Goal: Task Accomplishment & Management: Manage account settings

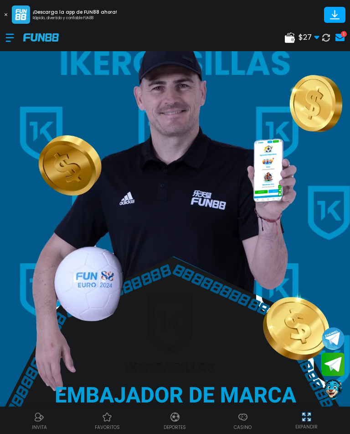
click at [336, 37] on use at bounding box center [340, 37] width 9 height 7
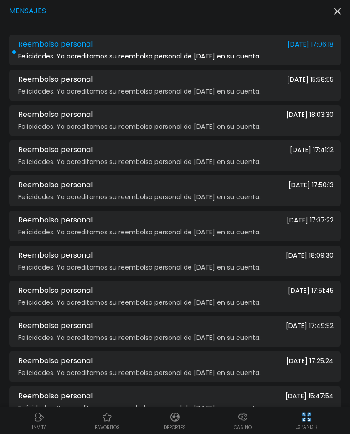
click at [270, 57] on div "Felicidades. Ya acreditamos su reembolso personal de ayer en su cuenta." at bounding box center [175, 56] width 318 height 7
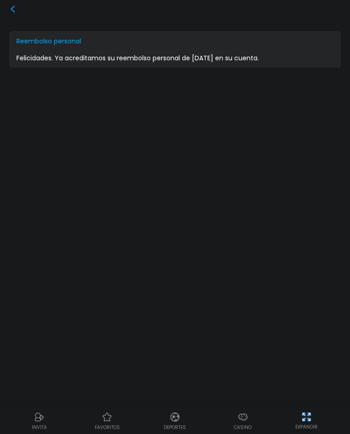
click at [10, 12] on icon at bounding box center [12, 8] width 7 height 7
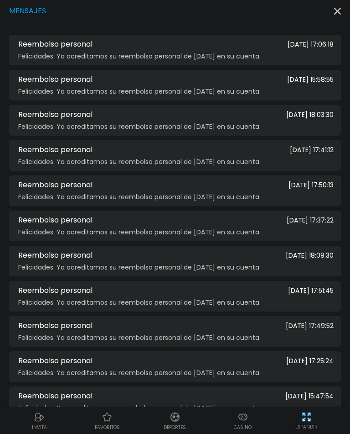
click at [340, 13] on use "button" at bounding box center [338, 11] width 7 height 7
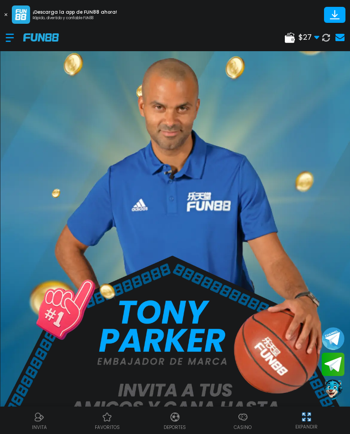
click at [9, 38] on div at bounding box center [14, 37] width 18 height 27
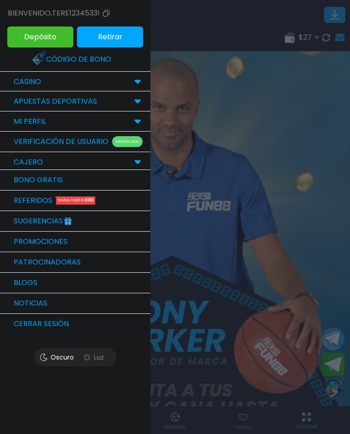
click at [264, 205] on div at bounding box center [175, 217] width 350 height 434
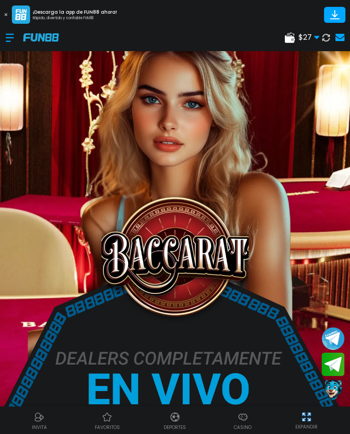
click at [244, 416] on img at bounding box center [243, 416] width 11 height 11
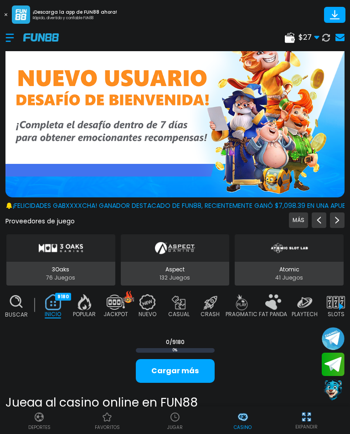
click at [172, 418] on img at bounding box center [175, 416] width 11 height 11
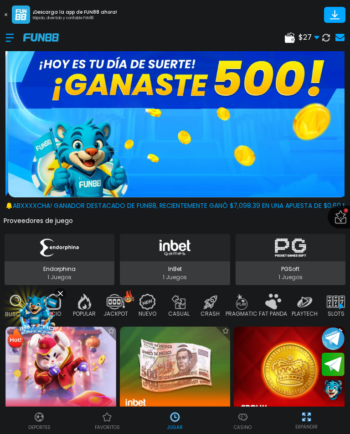
click at [176, 418] on img at bounding box center [175, 416] width 11 height 11
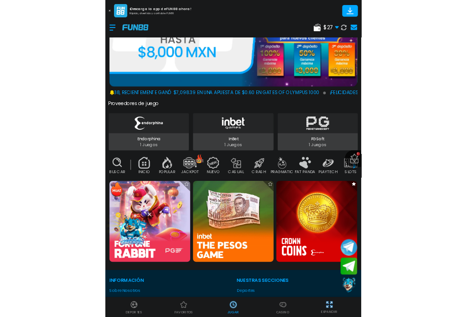
scroll to position [99, 0]
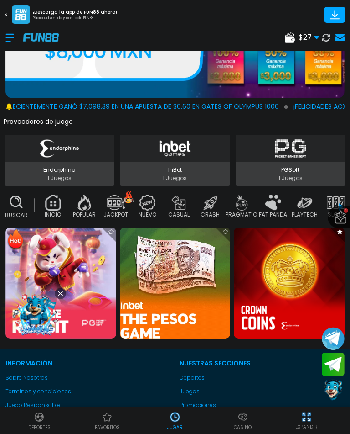
click at [186, 307] on img at bounding box center [176, 283] width 122 height 122
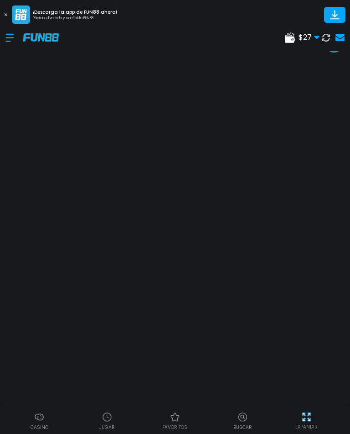
click at [320, 422] on div "EXPANDIR" at bounding box center [306, 419] width 77 height 21
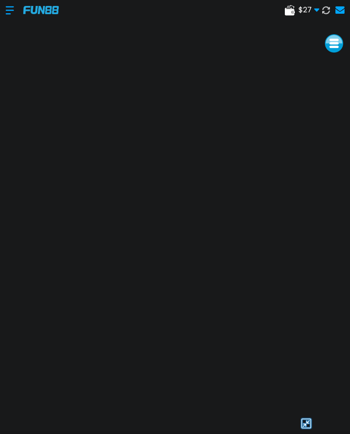
click at [320, 422] on div at bounding box center [306, 423] width 77 height 14
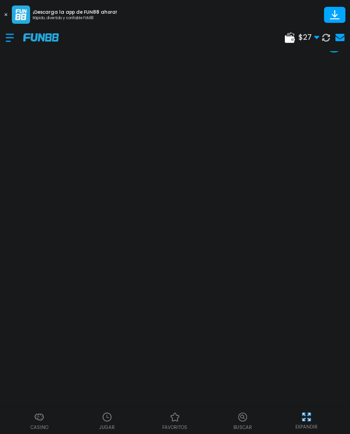
click at [298, 423] on div "EXPANDIR" at bounding box center [306, 419] width 77 height 21
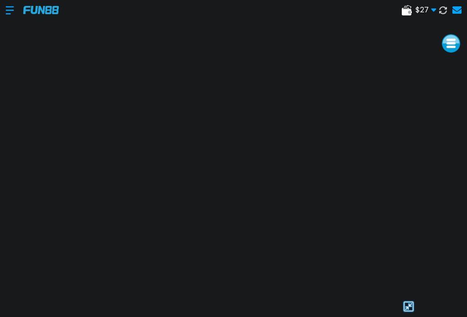
scroll to position [27, 0]
click at [350, 5] on button at bounding box center [443, 10] width 13 height 13
click at [350, 310] on img at bounding box center [409, 306] width 14 height 14
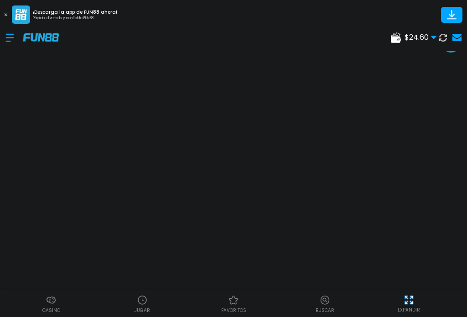
click at [142, 303] on img at bounding box center [142, 299] width 11 height 11
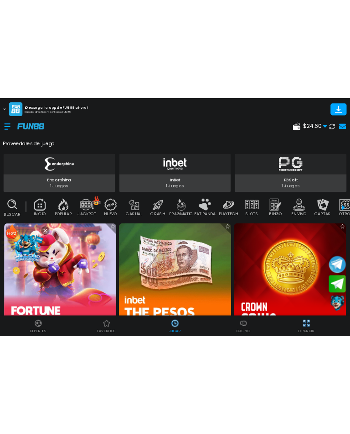
scroll to position [224, 0]
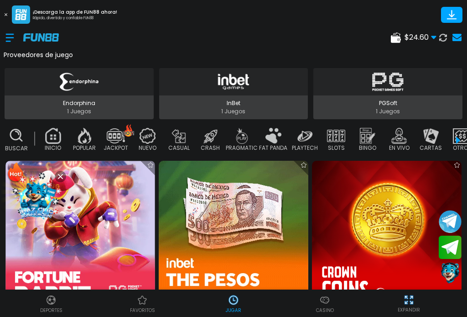
click at [350, 241] on img at bounding box center [387, 236] width 150 height 150
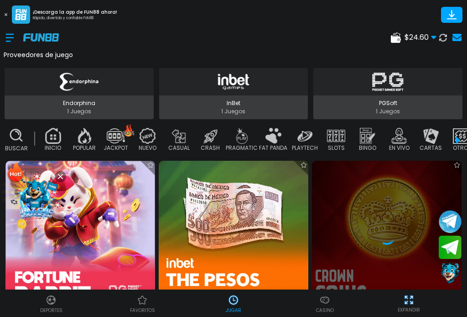
click at [63, 176] on icon at bounding box center [60, 176] width 5 height 5
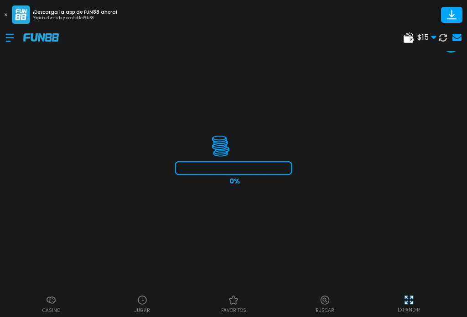
click at [350, 301] on img at bounding box center [408, 299] width 11 height 11
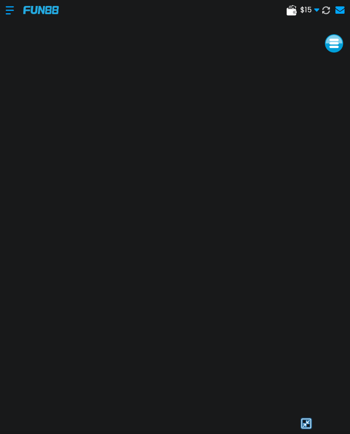
click at [306, 423] on img at bounding box center [307, 423] width 14 height 14
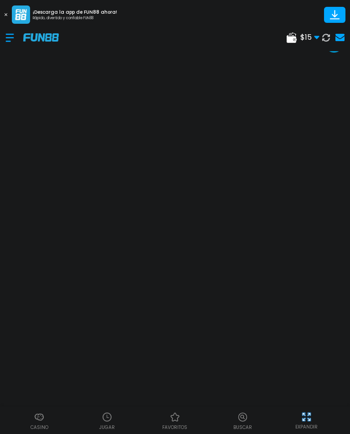
click at [50, 416] on div "Casino" at bounding box center [39, 420] width 68 height 21
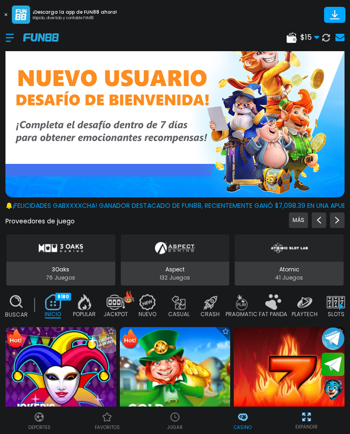
click at [9, 39] on div at bounding box center [14, 37] width 18 height 27
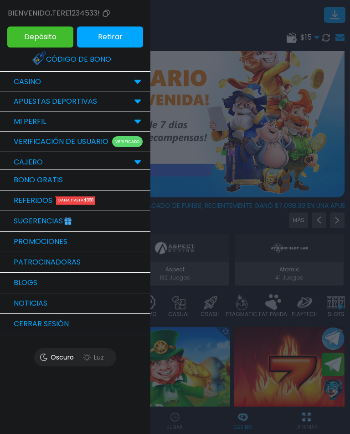
click at [21, 324] on button "Cerrar sesión" at bounding box center [75, 324] width 151 height 21
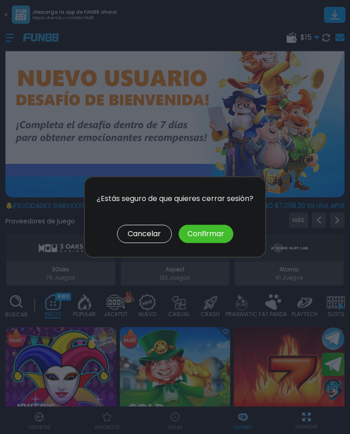
click at [204, 234] on button "Confirmar" at bounding box center [206, 234] width 55 height 18
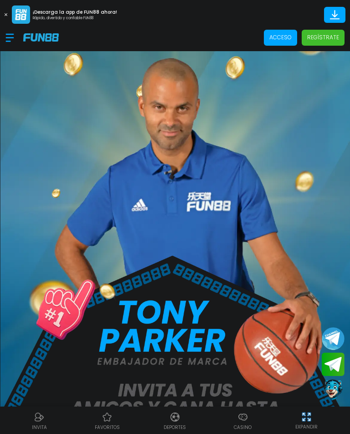
click at [282, 39] on p "Acceso" at bounding box center [281, 37] width 22 height 8
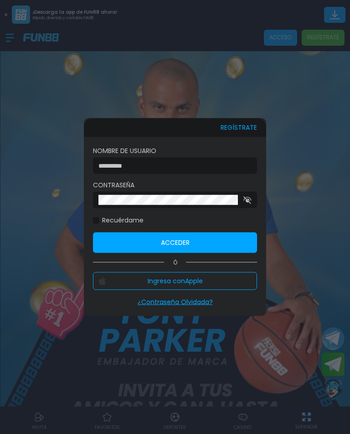
click at [183, 170] on input at bounding box center [173, 166] width 148 height 10
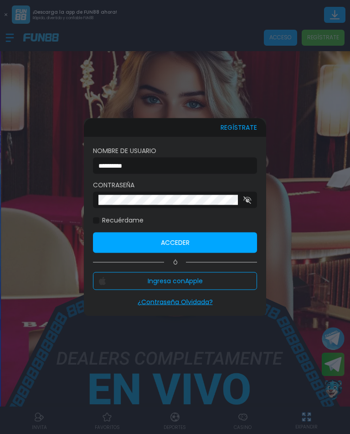
click at [187, 169] on input "**********" at bounding box center [173, 166] width 148 height 10
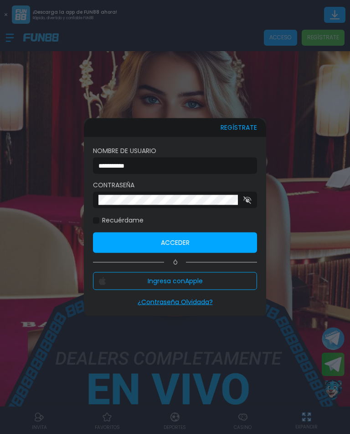
type input "**********"
click at [168, 249] on button "Acceder" at bounding box center [175, 242] width 164 height 21
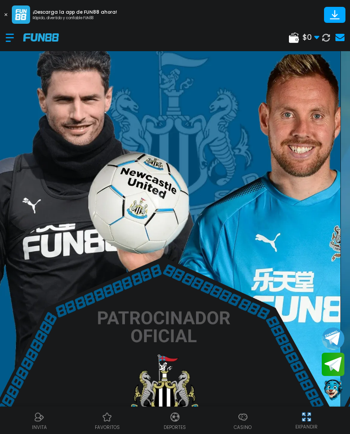
click at [6, 41] on div at bounding box center [14, 37] width 18 height 27
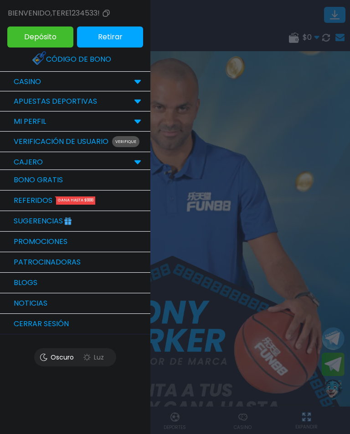
click at [55, 319] on button "Cerrar sesión" at bounding box center [75, 324] width 151 height 21
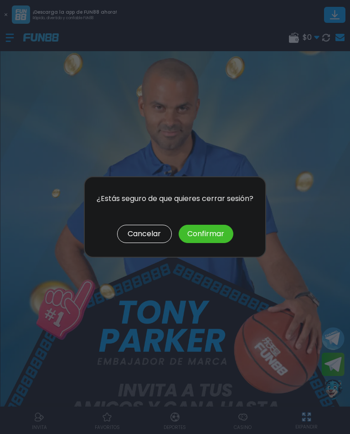
click at [199, 239] on button "Confirmar" at bounding box center [206, 234] width 55 height 18
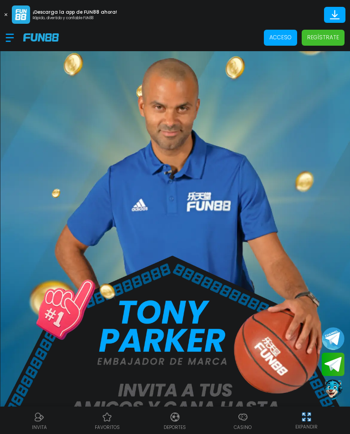
click at [279, 37] on p "Acceso" at bounding box center [281, 37] width 22 height 8
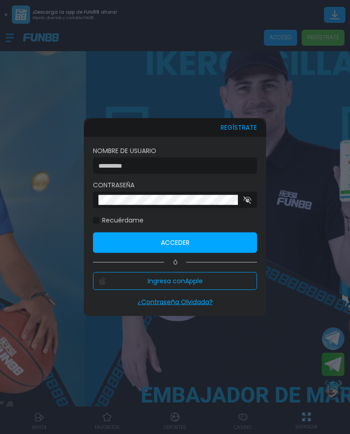
click at [173, 162] on input at bounding box center [173, 166] width 148 height 10
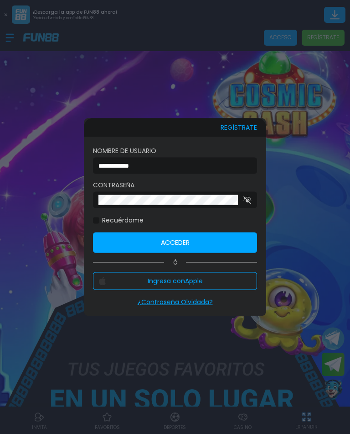
type input "**********"
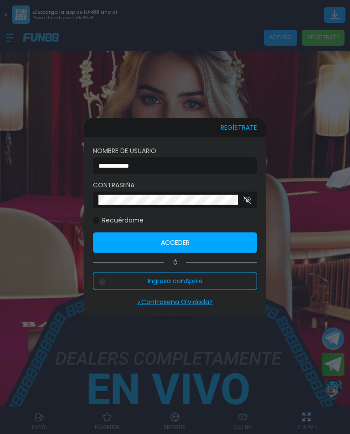
click at [227, 242] on button "Acceder" at bounding box center [175, 242] width 164 height 21
